Goal: Information Seeking & Learning: Learn about a topic

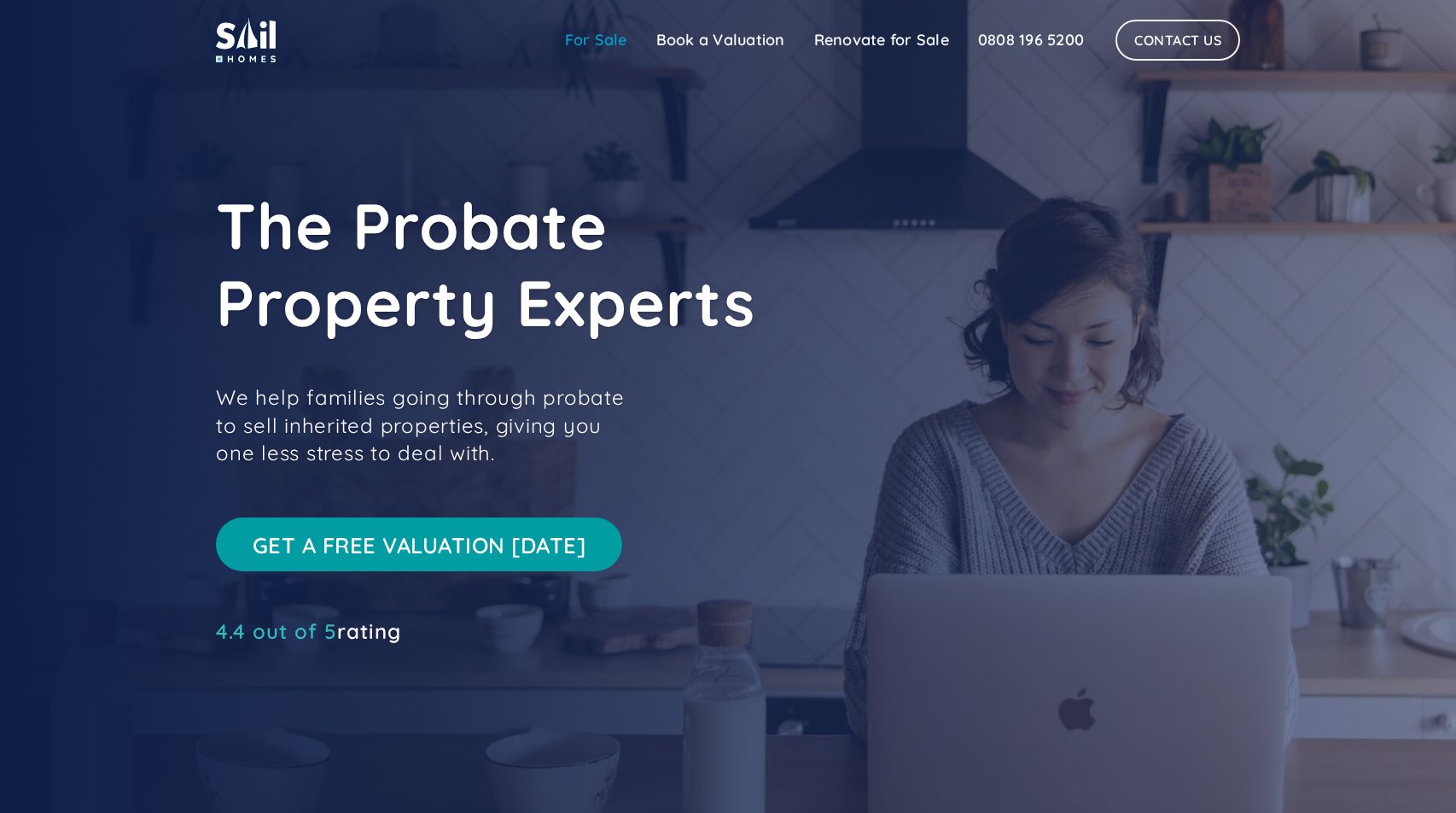
click at [597, 45] on link "For Sale" at bounding box center [596, 40] width 92 height 34
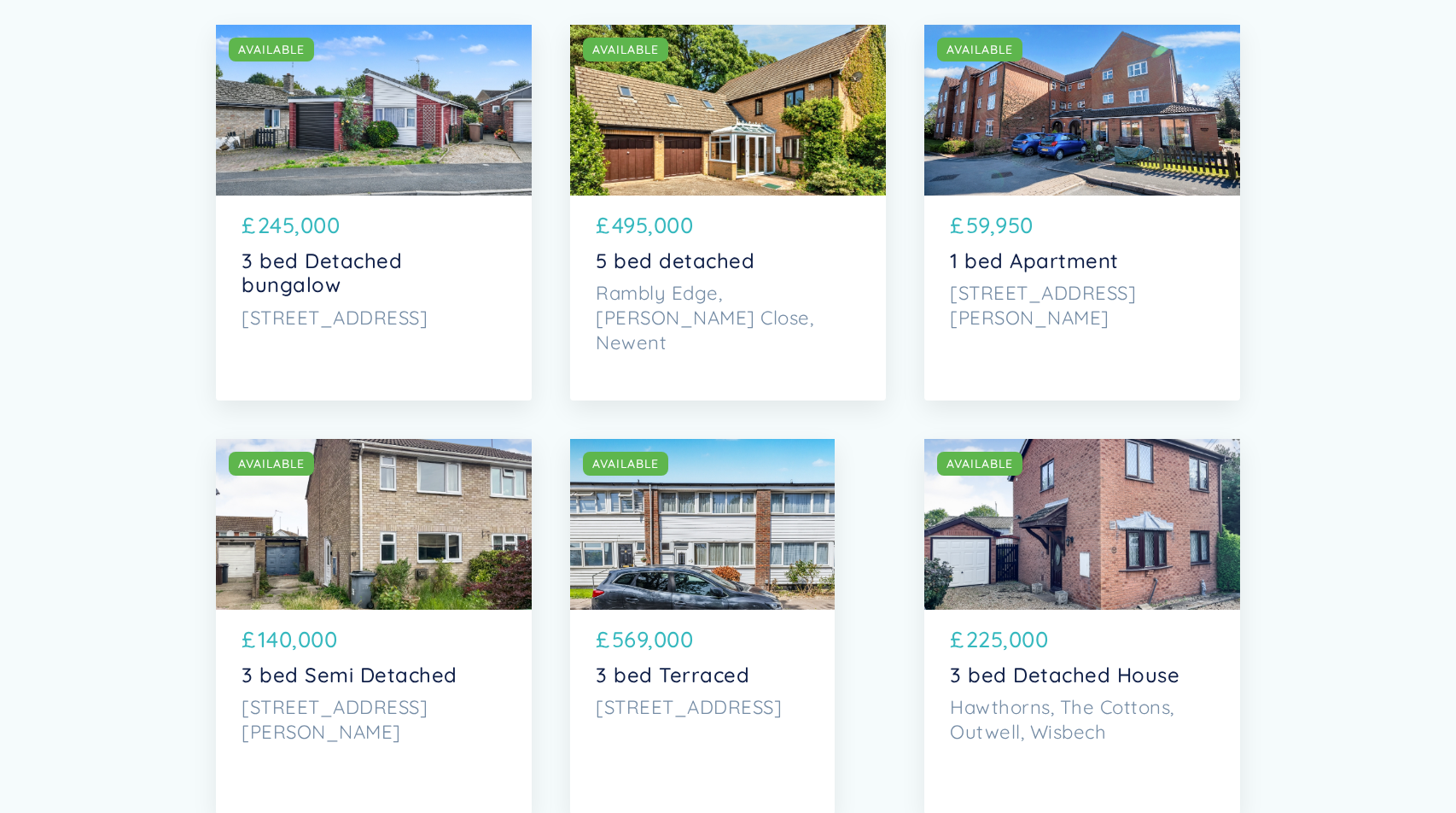
scroll to position [271, 0]
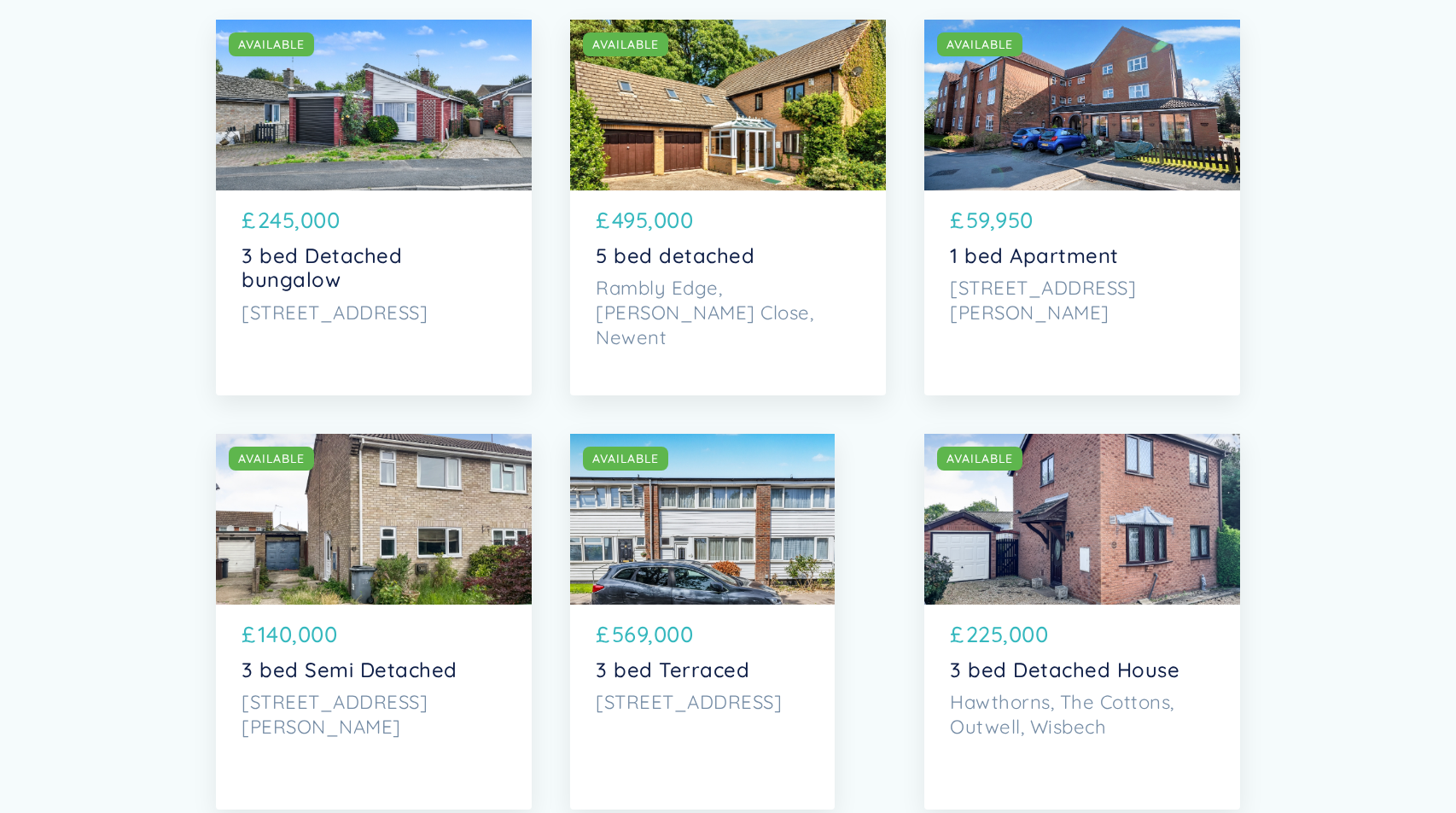
click at [1049, 222] on div "£ 59,950" at bounding box center [1082, 223] width 265 height 40
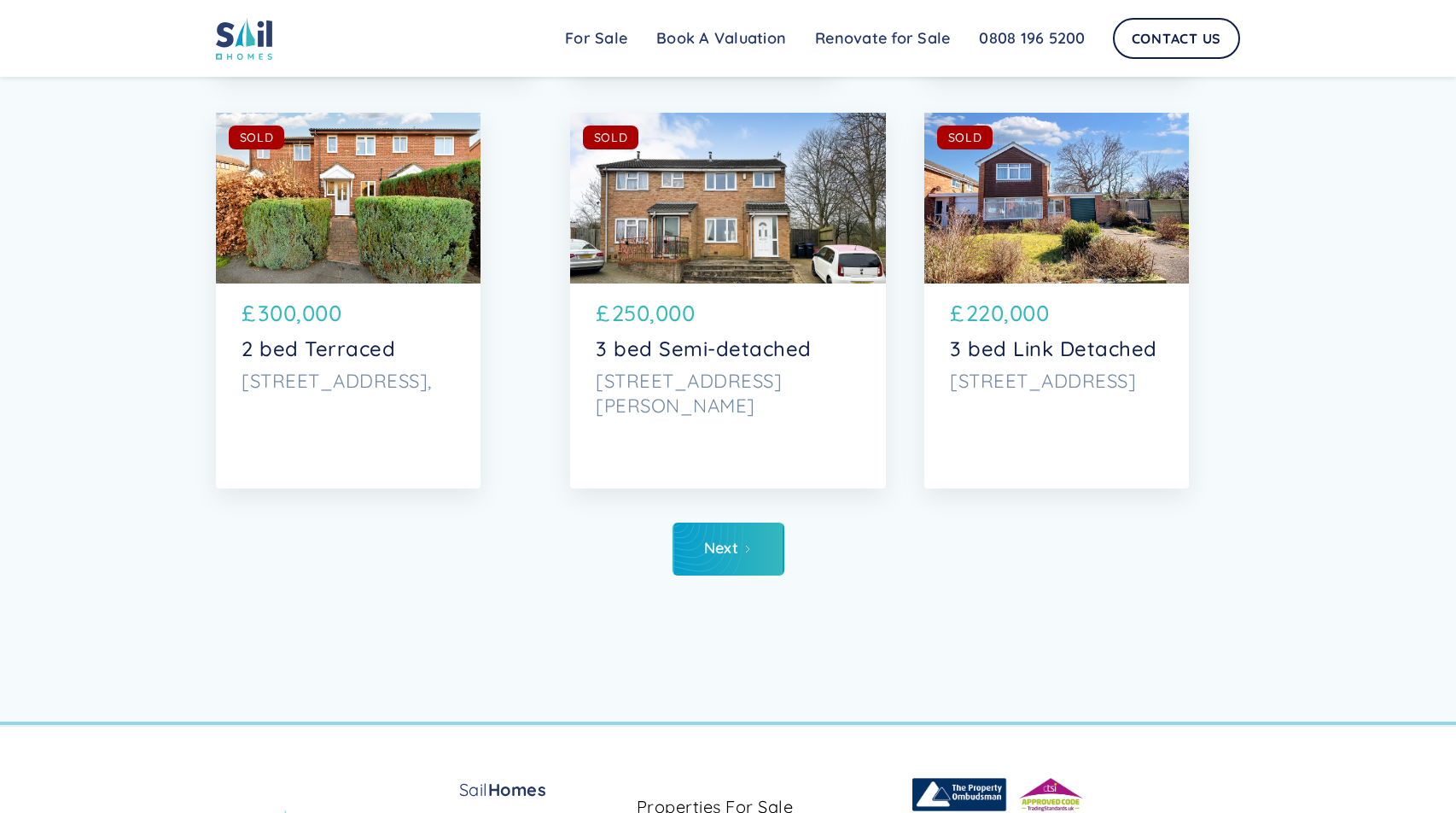
scroll to position [6110, 0]
click at [741, 556] on link "Next" at bounding box center [728, 548] width 112 height 53
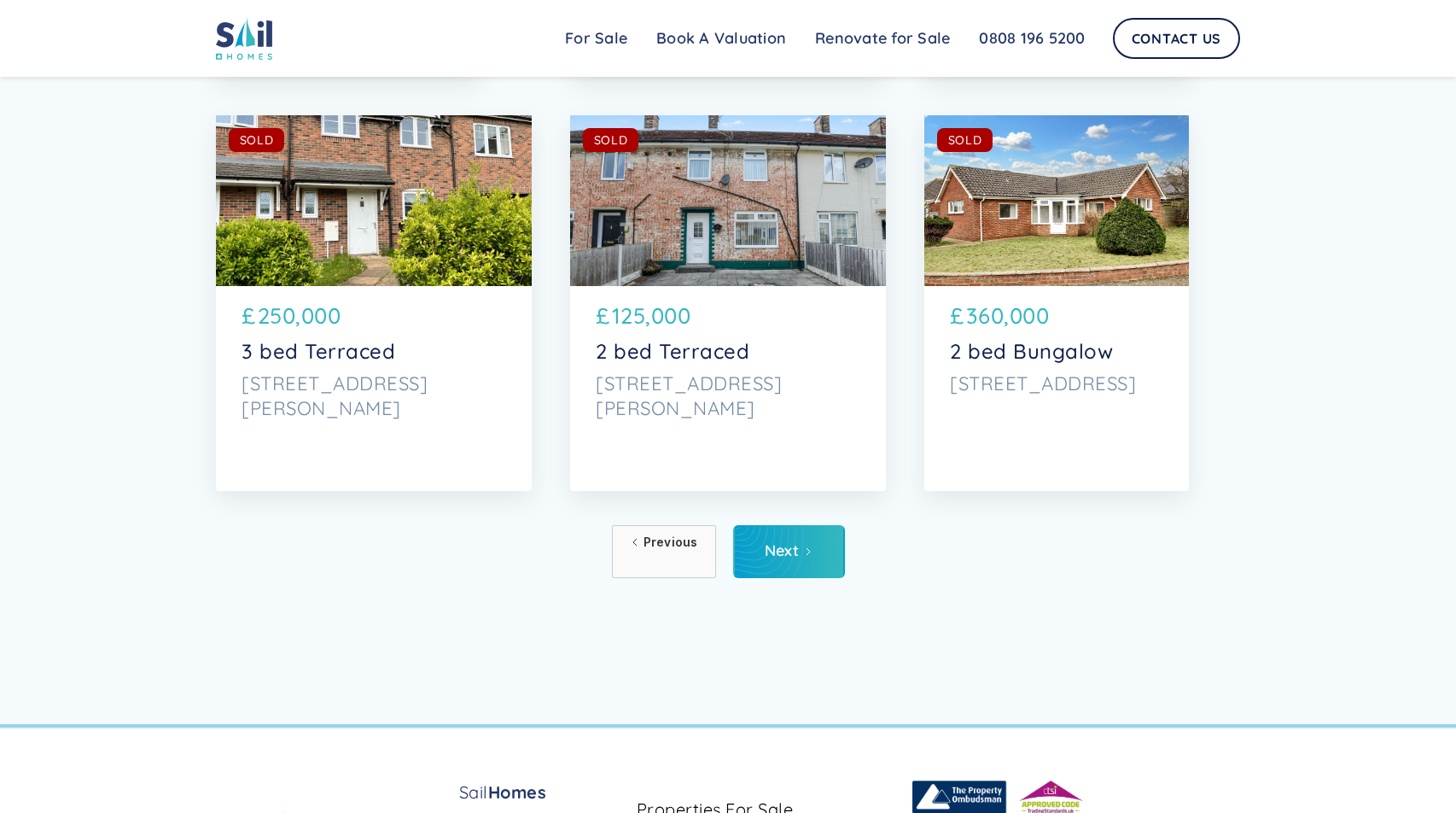
scroll to position [6114, 0]
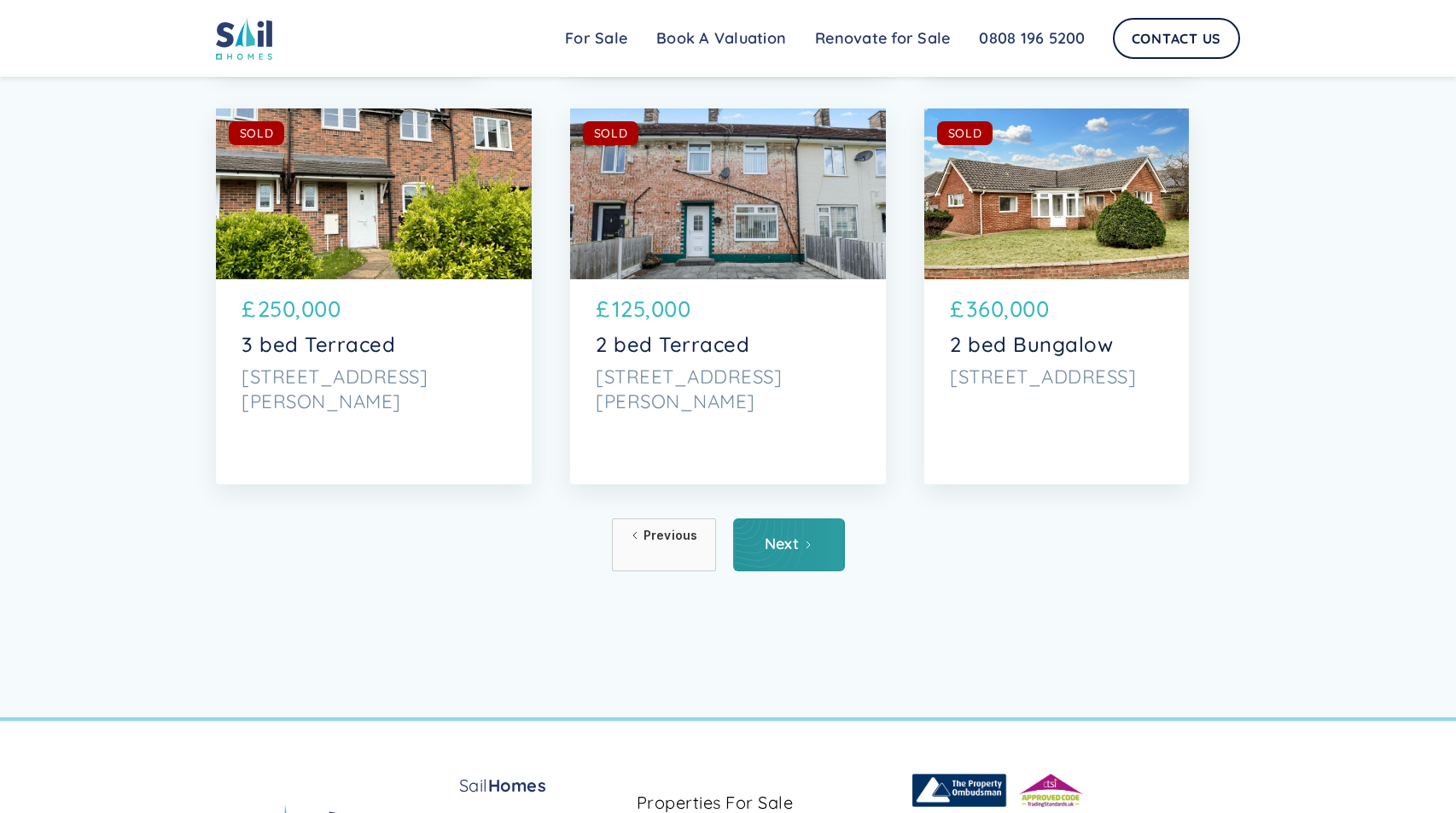
click at [762, 529] on link "Next" at bounding box center [788, 544] width 112 height 53
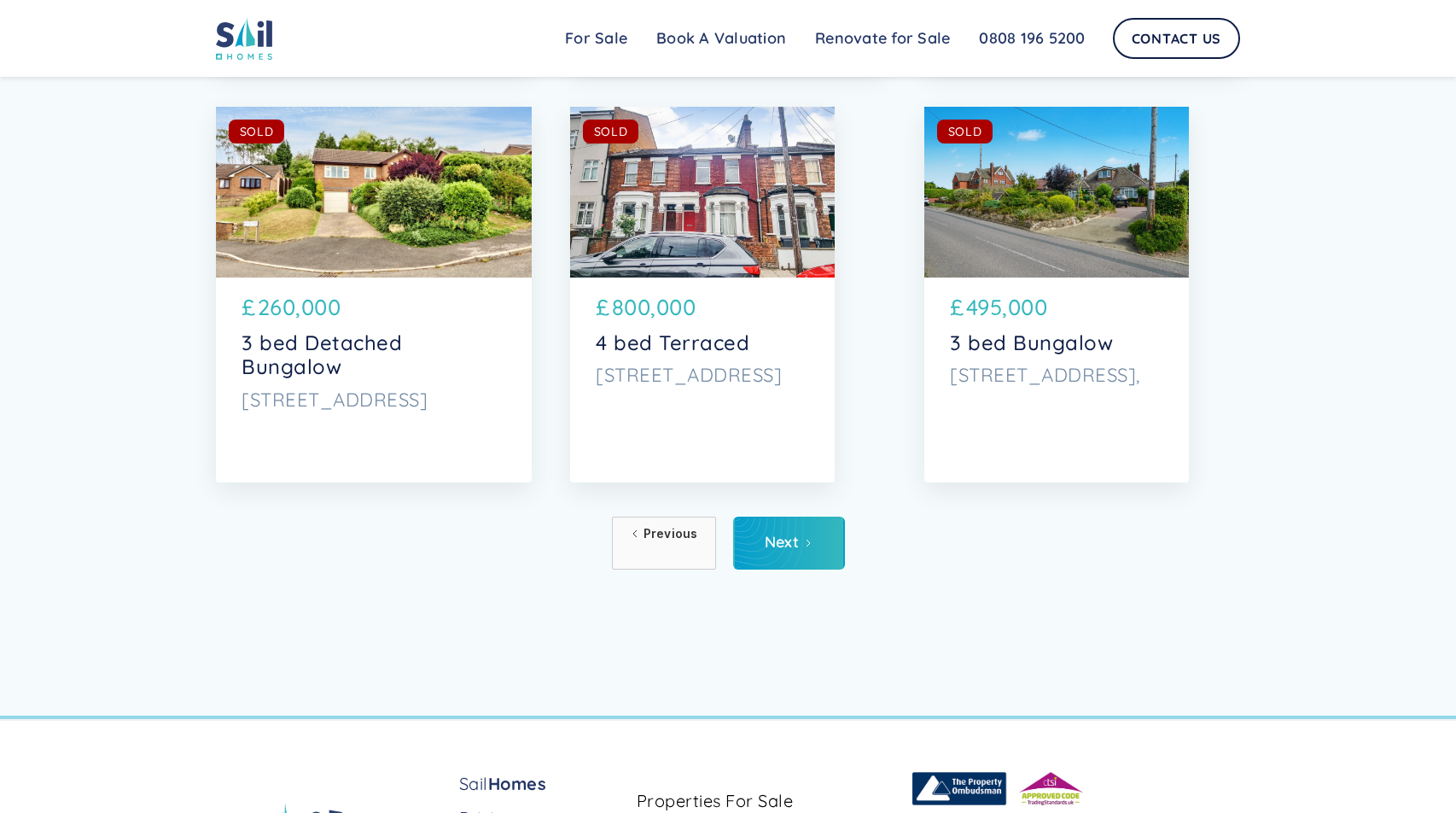
scroll to position [6117, 0]
click at [855, 36] on link "Renovate for Sale" at bounding box center [883, 39] width 164 height 34
